Goal: Task Accomplishment & Management: Manage account settings

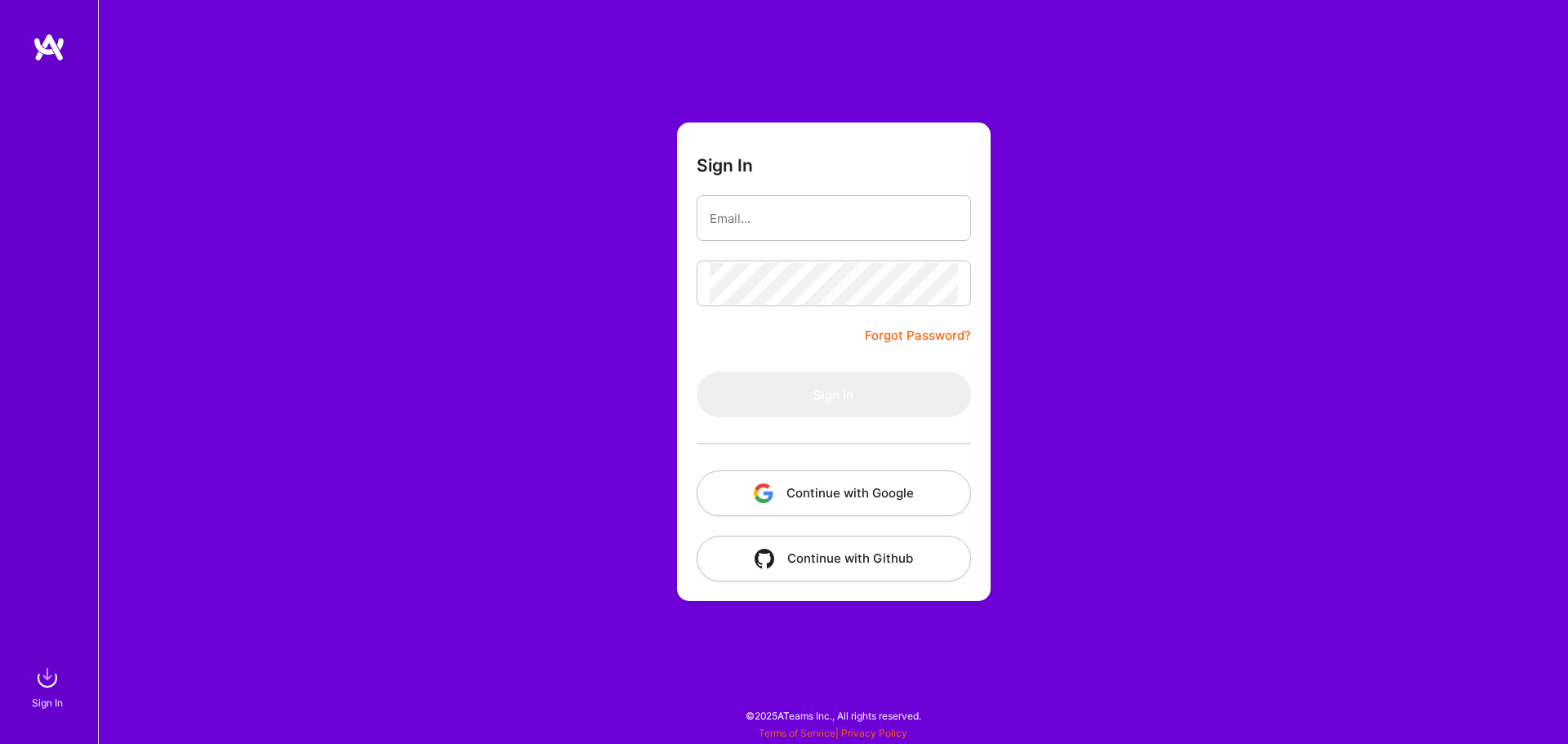
click at [829, 503] on button "Continue with Google" at bounding box center [833, 493] width 274 height 46
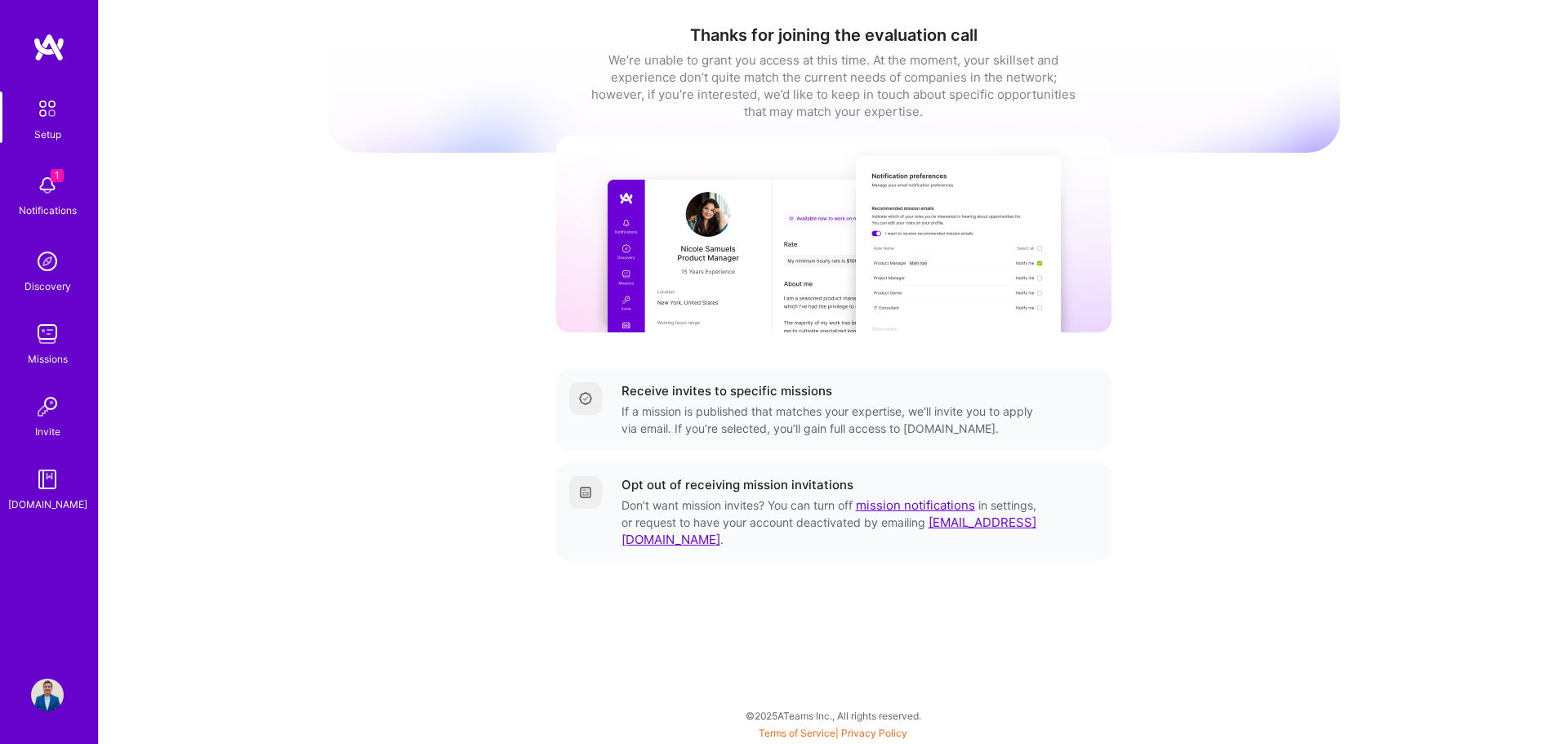
click at [948, 264] on img at bounding box center [833, 234] width 555 height 196
click at [865, 136] on div "Thanks for joining the evaluation call We’re unable to grant you access at this…" at bounding box center [834, 89] width 1013 height 128
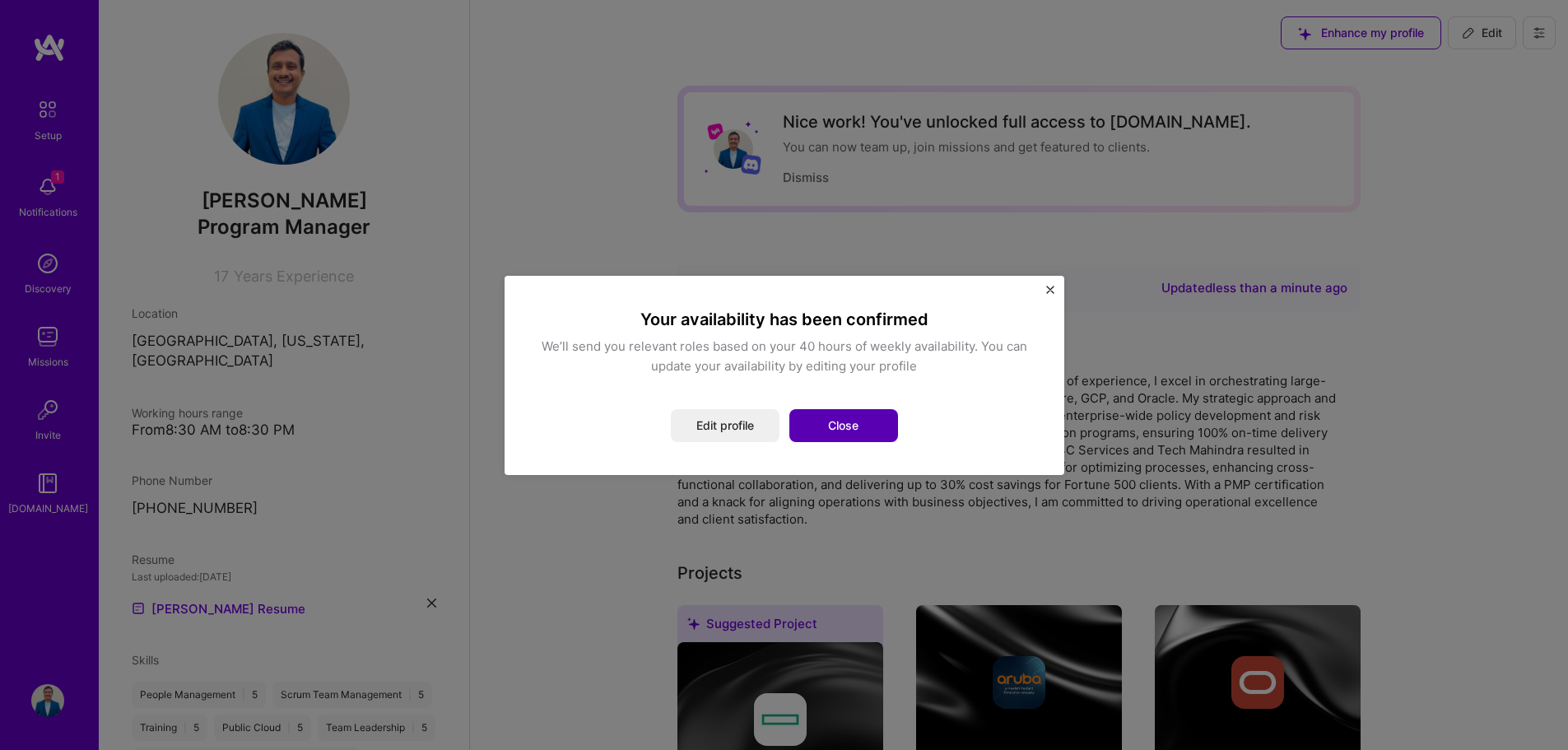
click at [852, 427] on button "Close" at bounding box center [843, 425] width 109 height 33
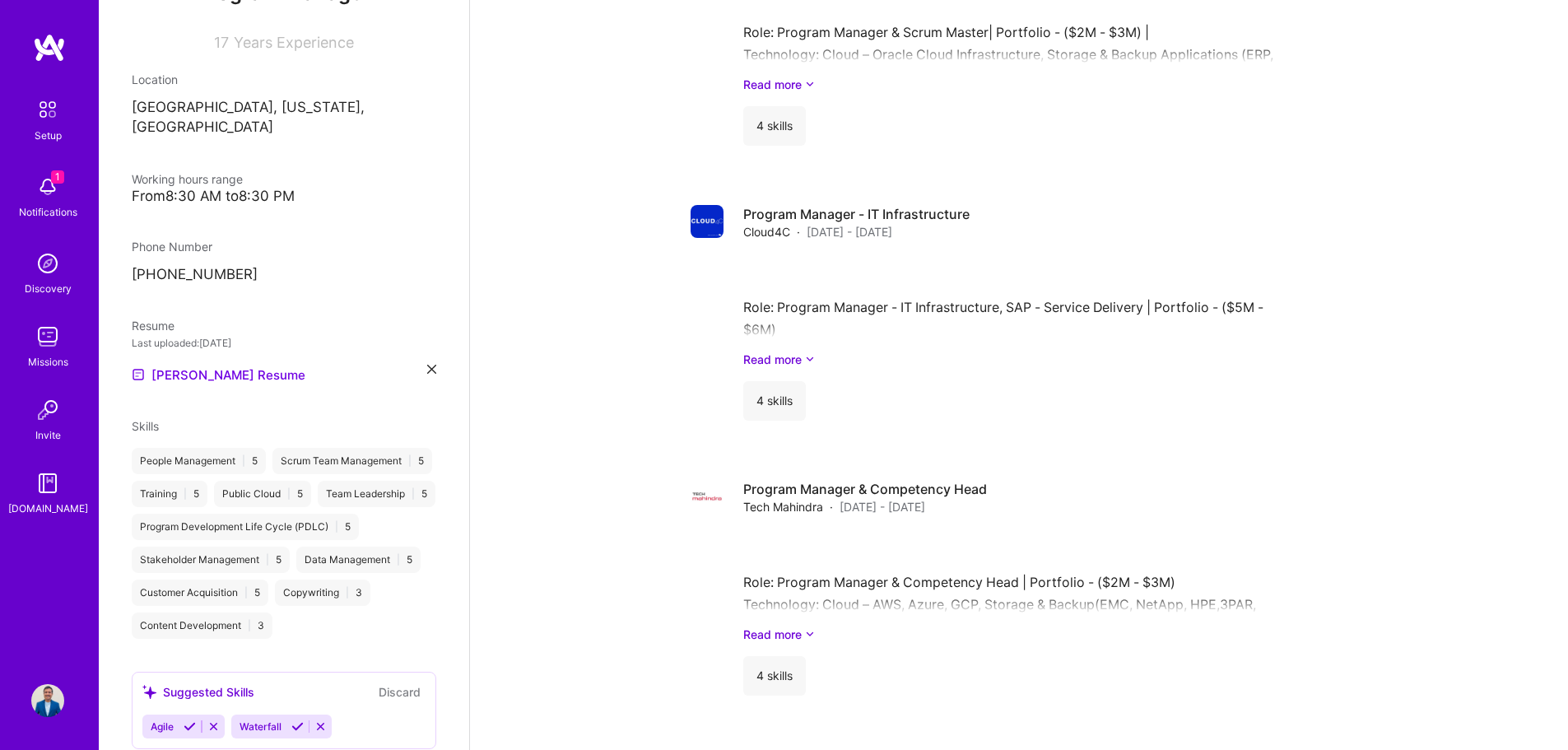
scroll to position [247, 0]
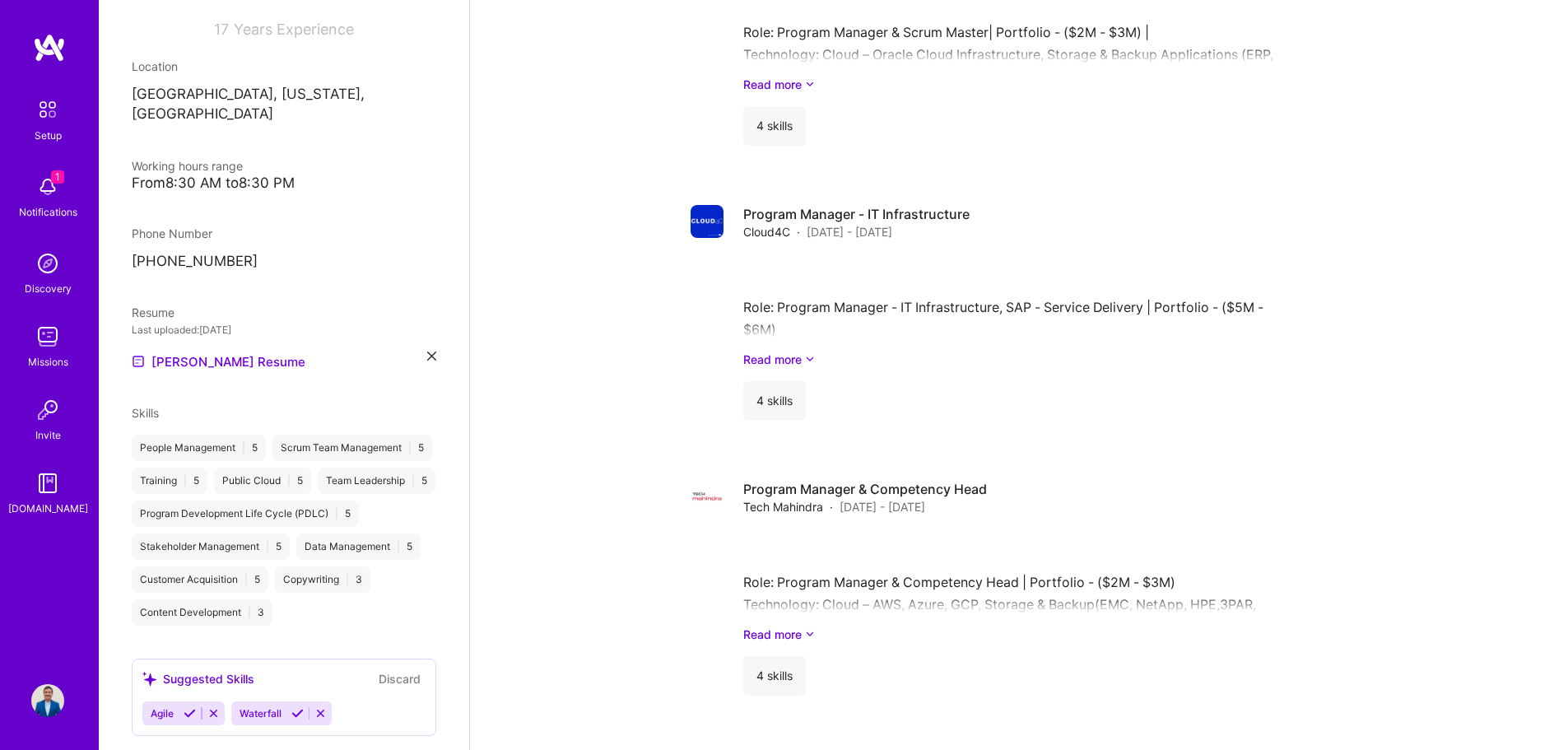
click at [427, 351] on icon at bounding box center [432, 356] width 9 height 9
click at [212, 351] on span "PDF file format" at bounding box center [221, 359] width 113 height 17
click at [200, 351] on span "PDF file format" at bounding box center [221, 359] width 113 height 17
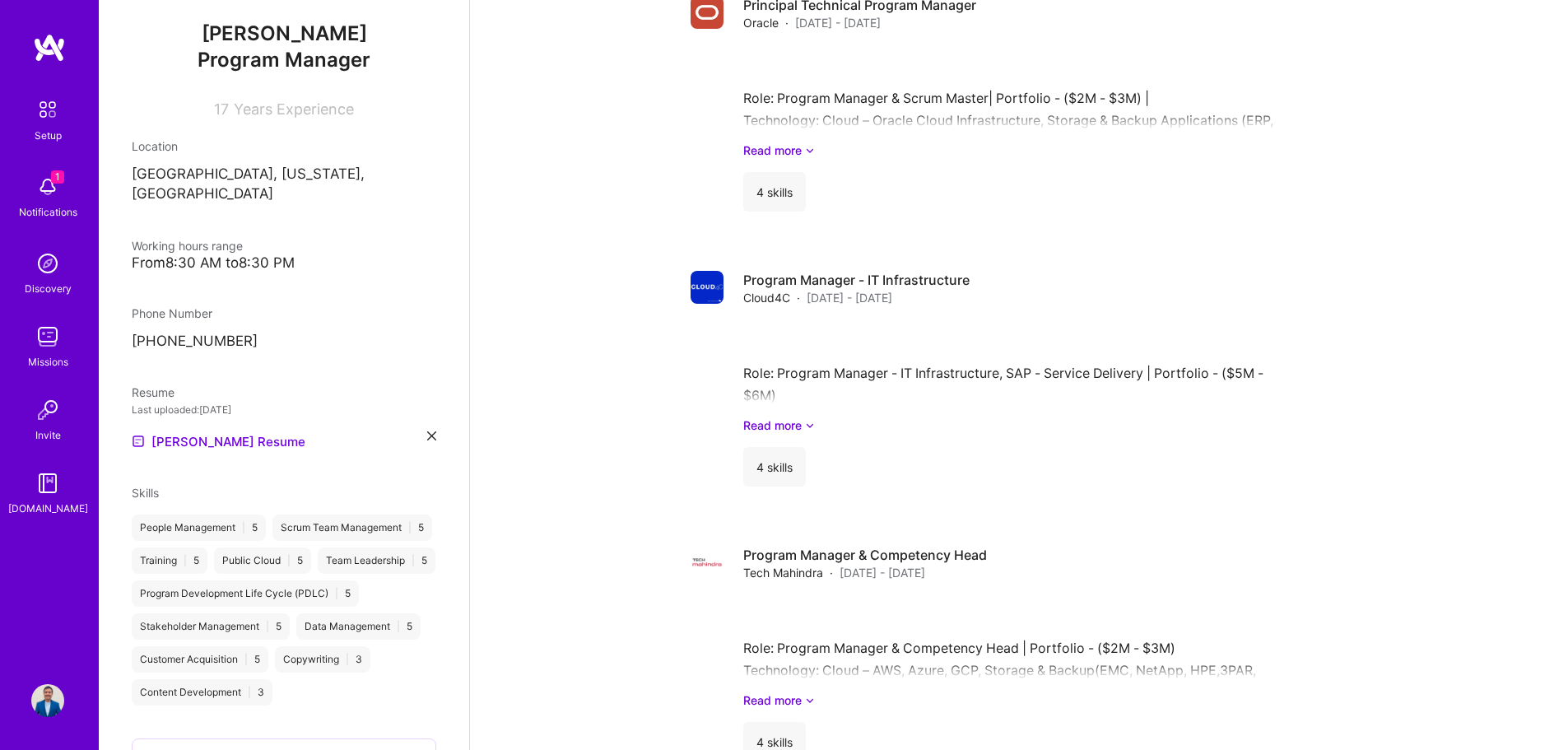
scroll to position [0, 0]
